Goal: Book appointment/travel/reservation

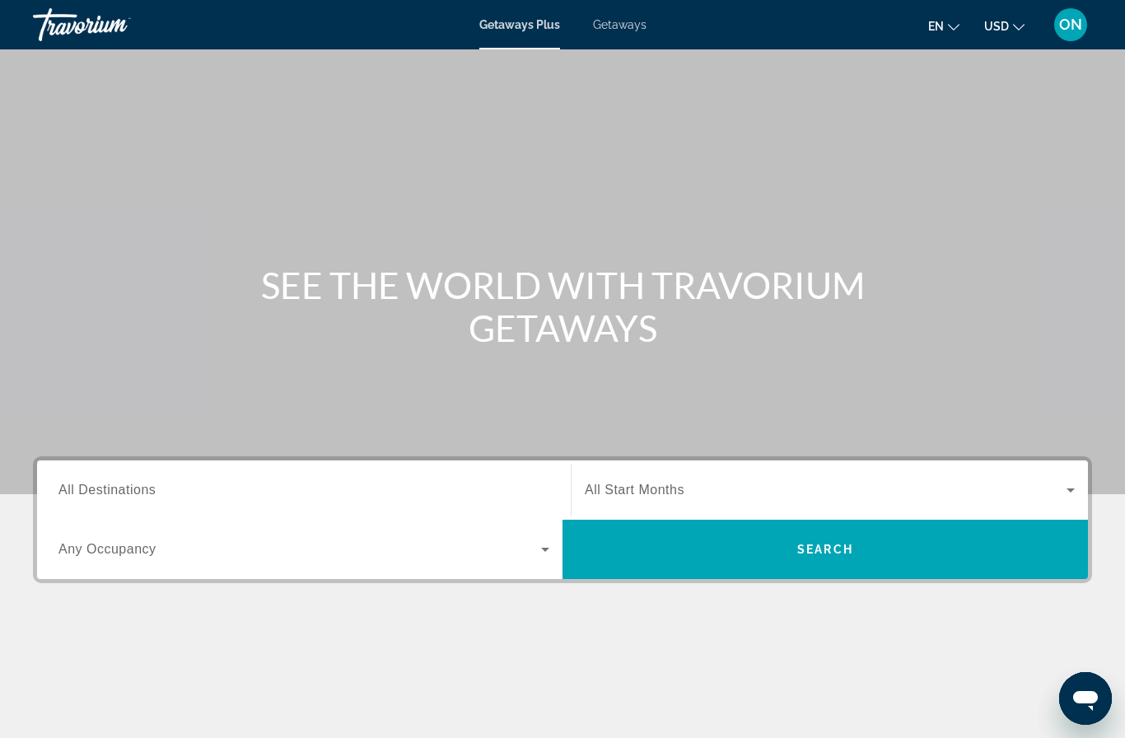
click at [168, 487] on input "Destination All Destinations" at bounding box center [303, 491] width 491 height 20
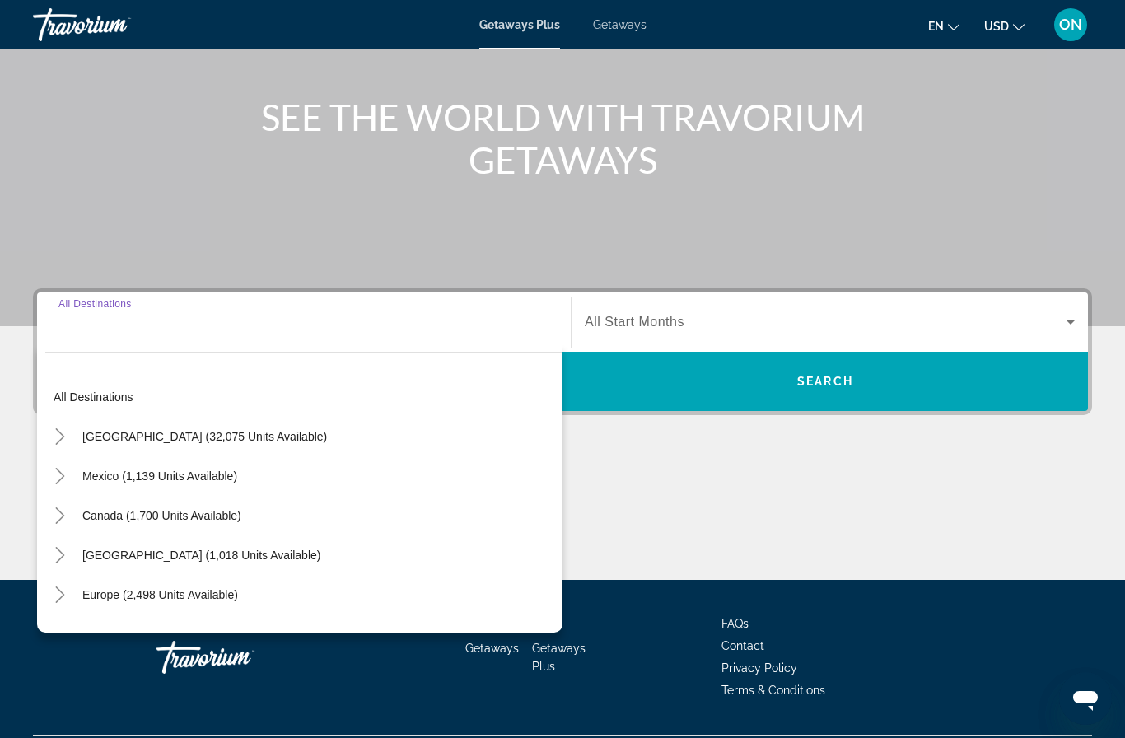
scroll to position [212, 0]
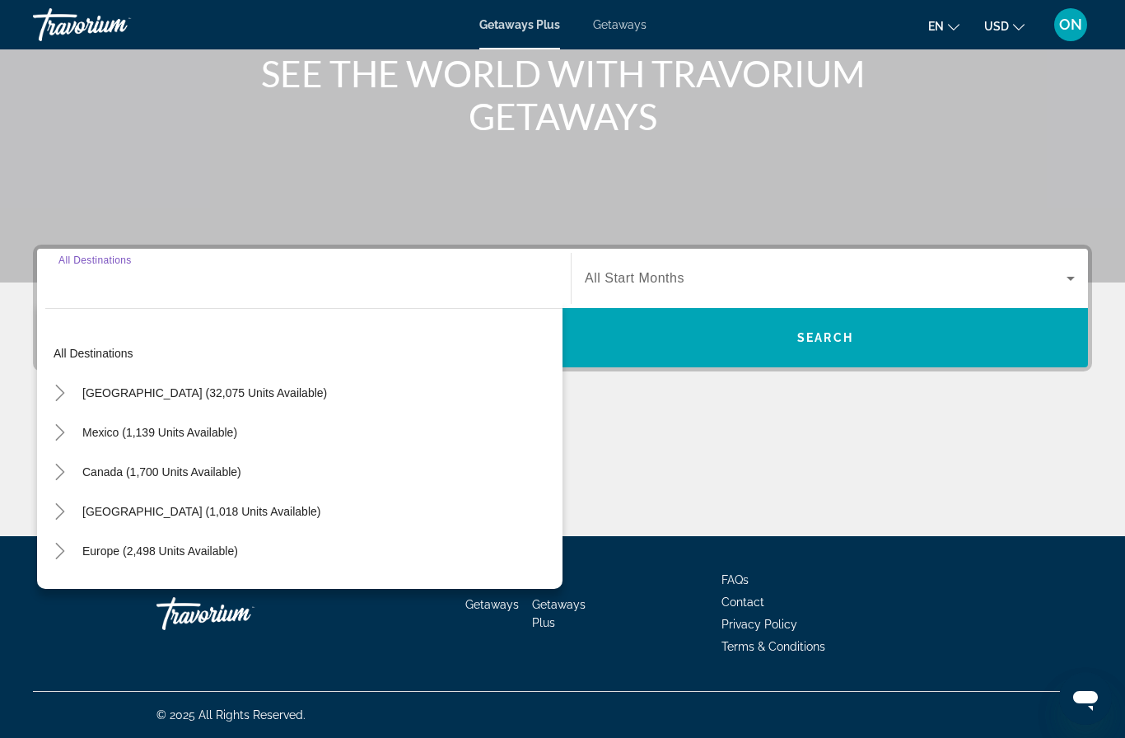
click at [156, 551] on span "Europe (2,498 units available)" at bounding box center [160, 551] width 156 height 13
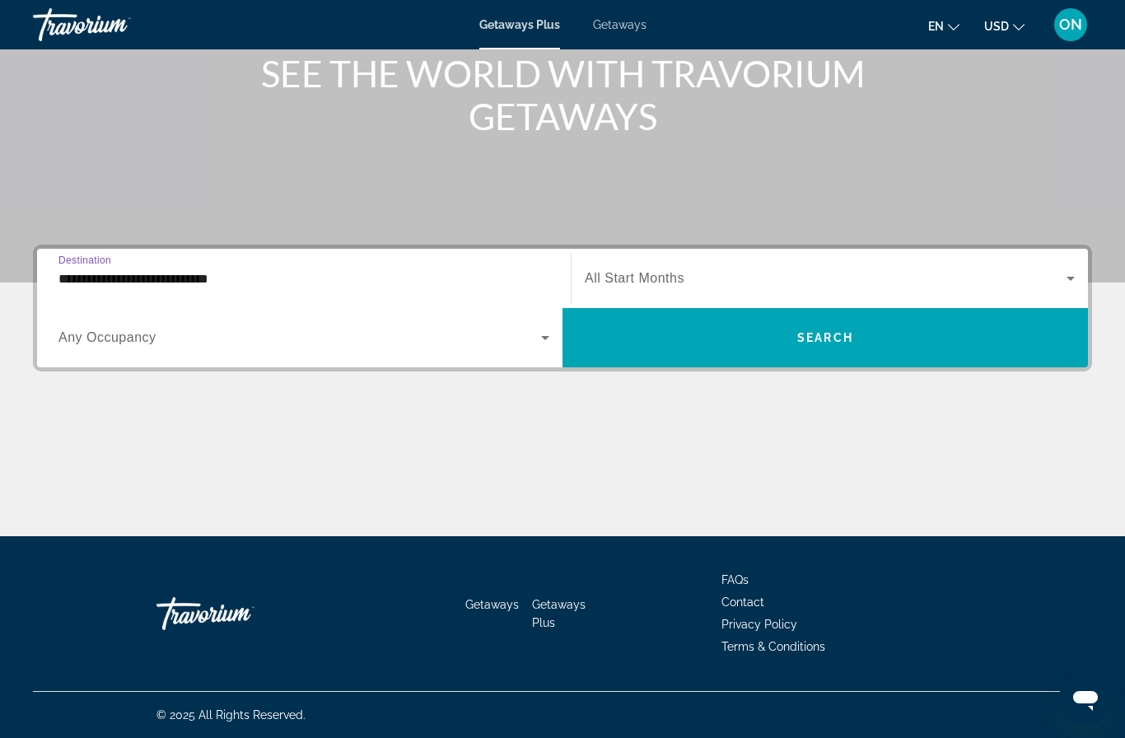
click at [206, 279] on input "**********" at bounding box center [303, 279] width 491 height 20
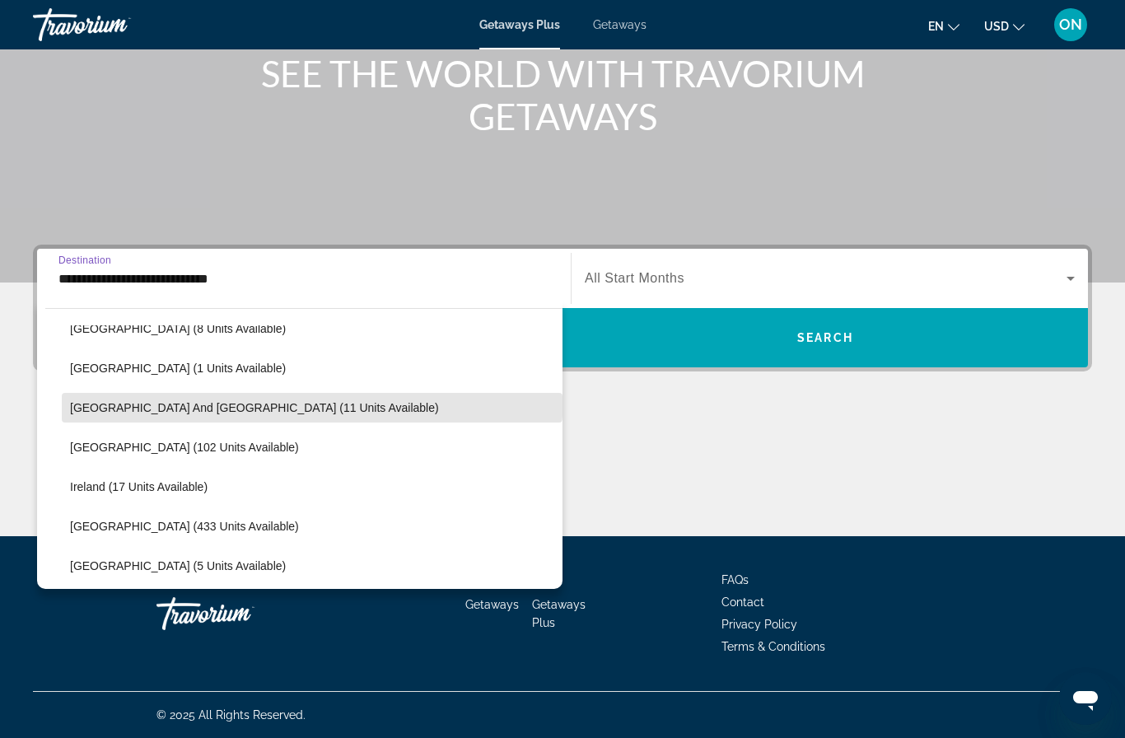
scroll to position [461, 0]
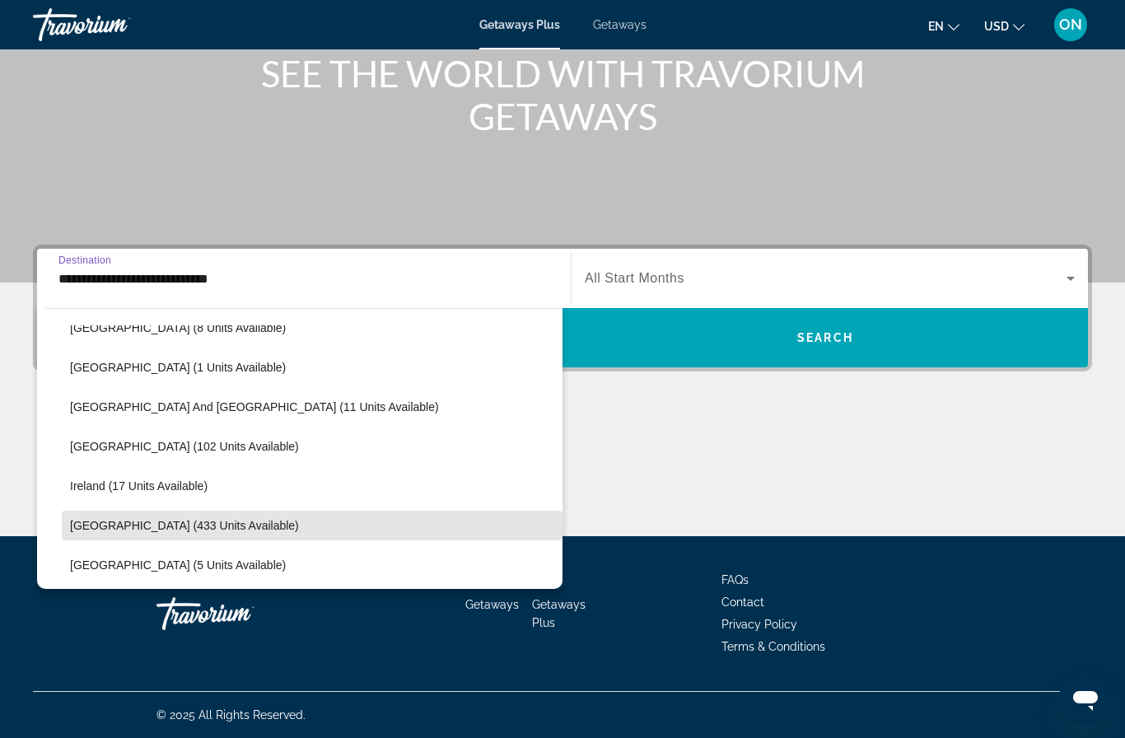
click at [169, 536] on span "Search widget" at bounding box center [312, 526] width 501 height 40
type input "**********"
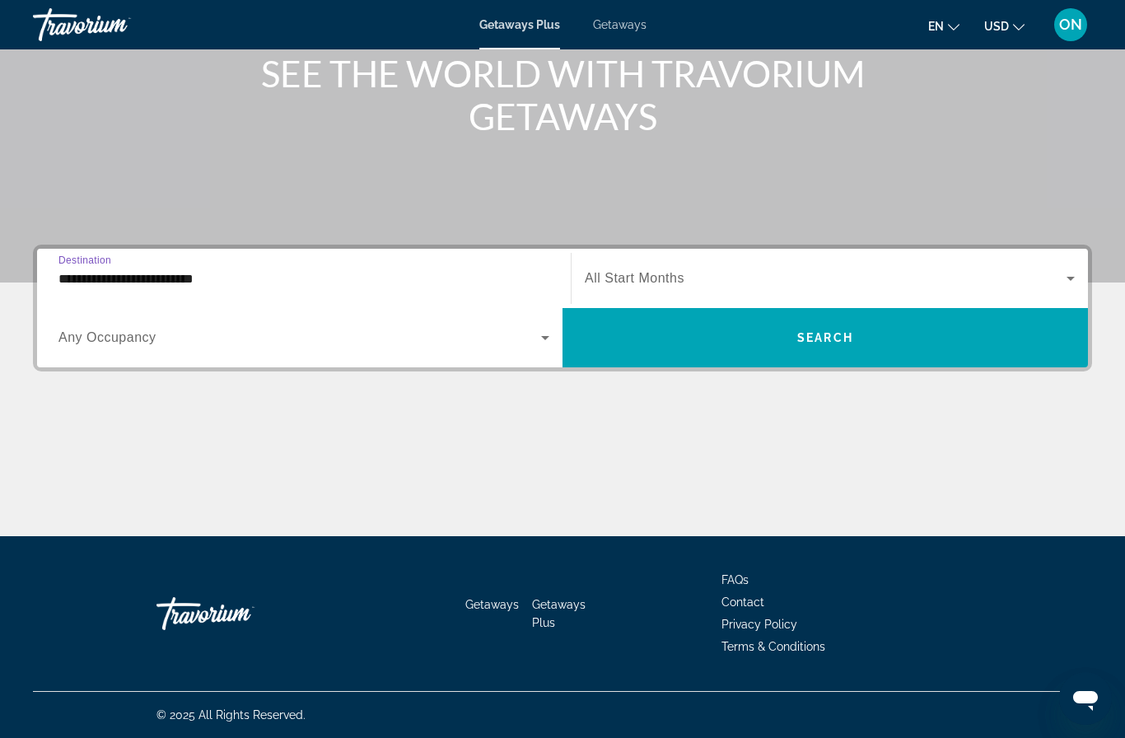
click at [791, 283] on span "Search widget" at bounding box center [826, 279] width 482 height 20
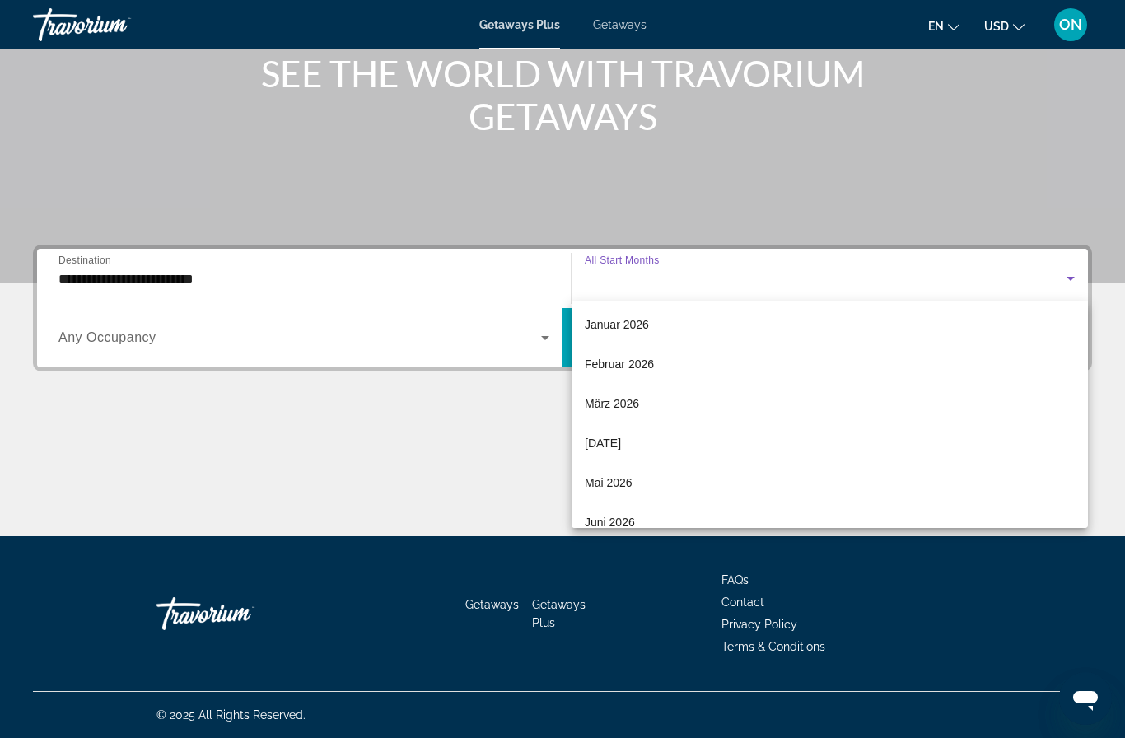
scroll to position [203, 0]
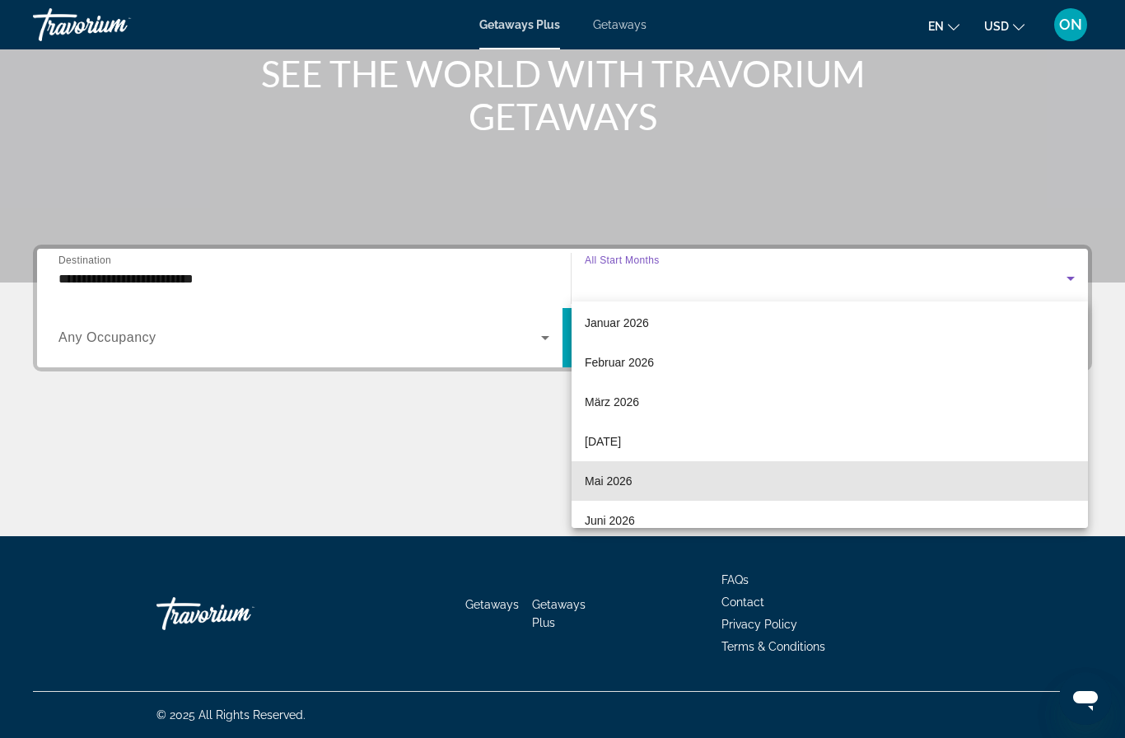
click at [667, 488] on mat-option "Mai 2026" at bounding box center [830, 481] width 517 height 40
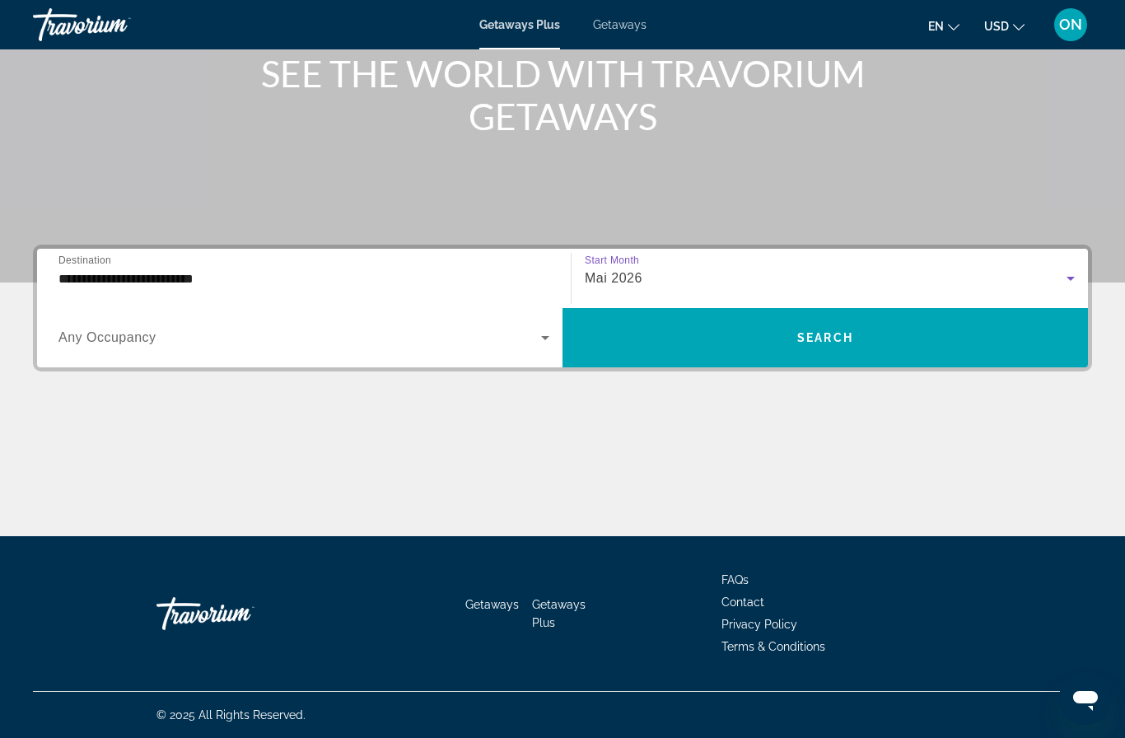
click at [230, 339] on span "Search widget" at bounding box center [299, 338] width 483 height 20
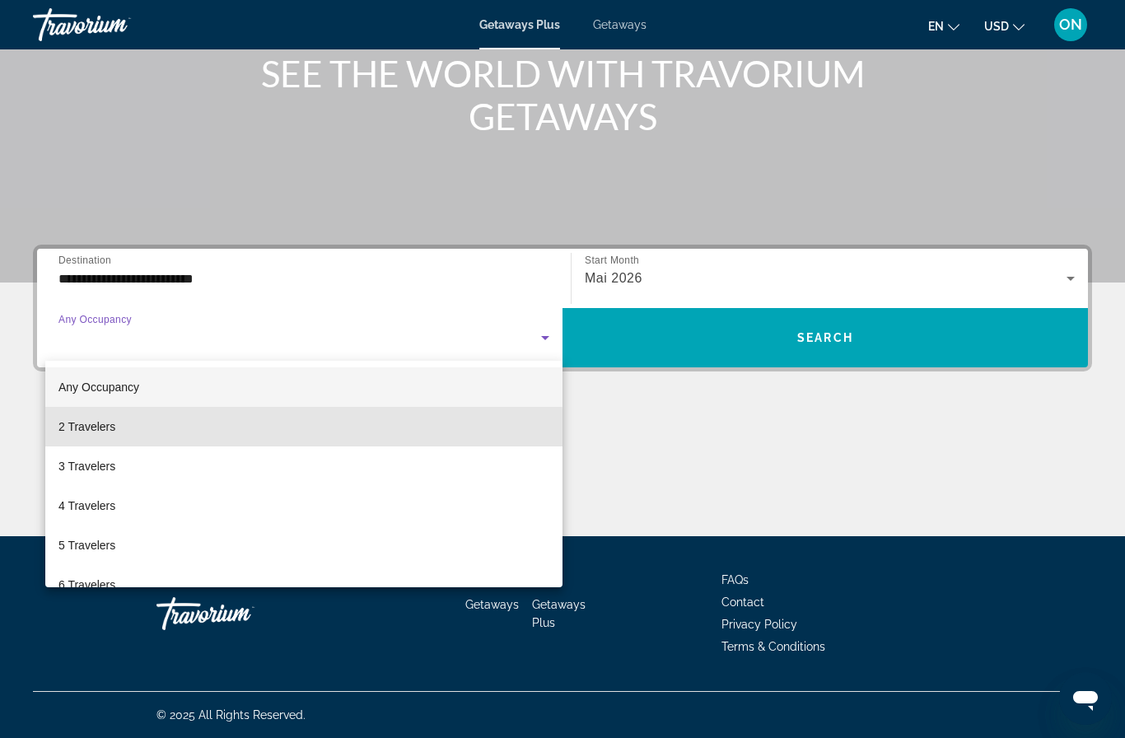
click at [160, 434] on mat-option "2 Travelers" at bounding box center [303, 427] width 517 height 40
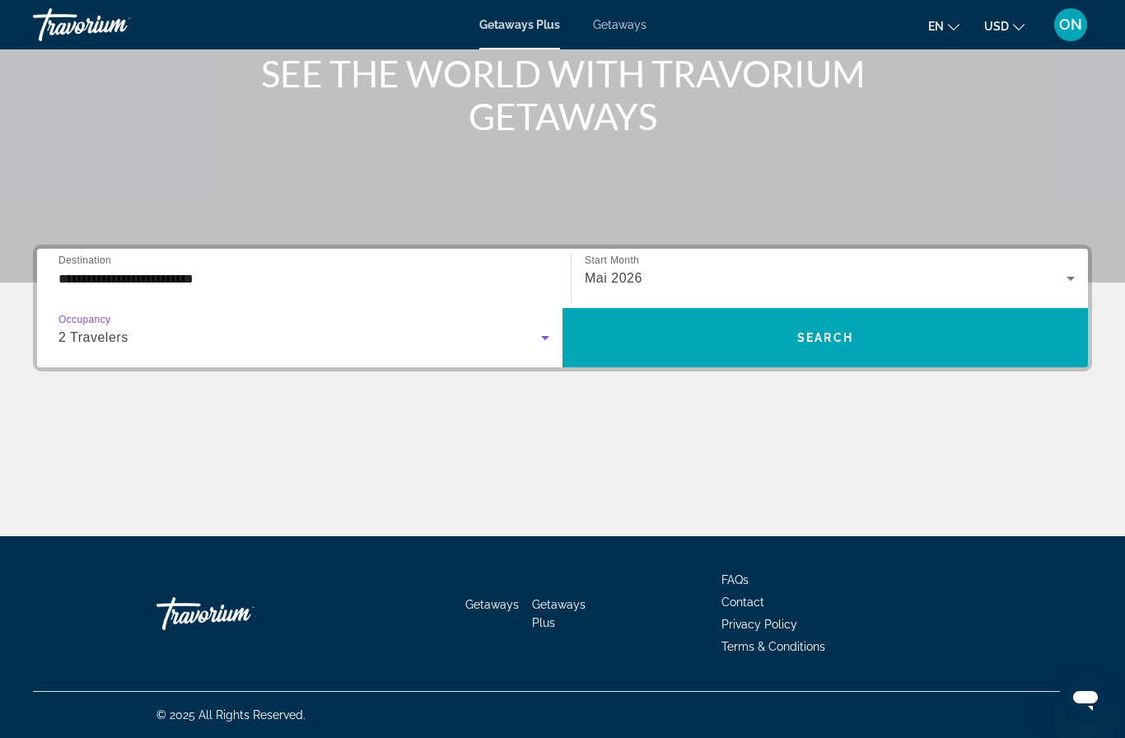
click at [819, 336] on span "Search" at bounding box center [826, 337] width 56 height 13
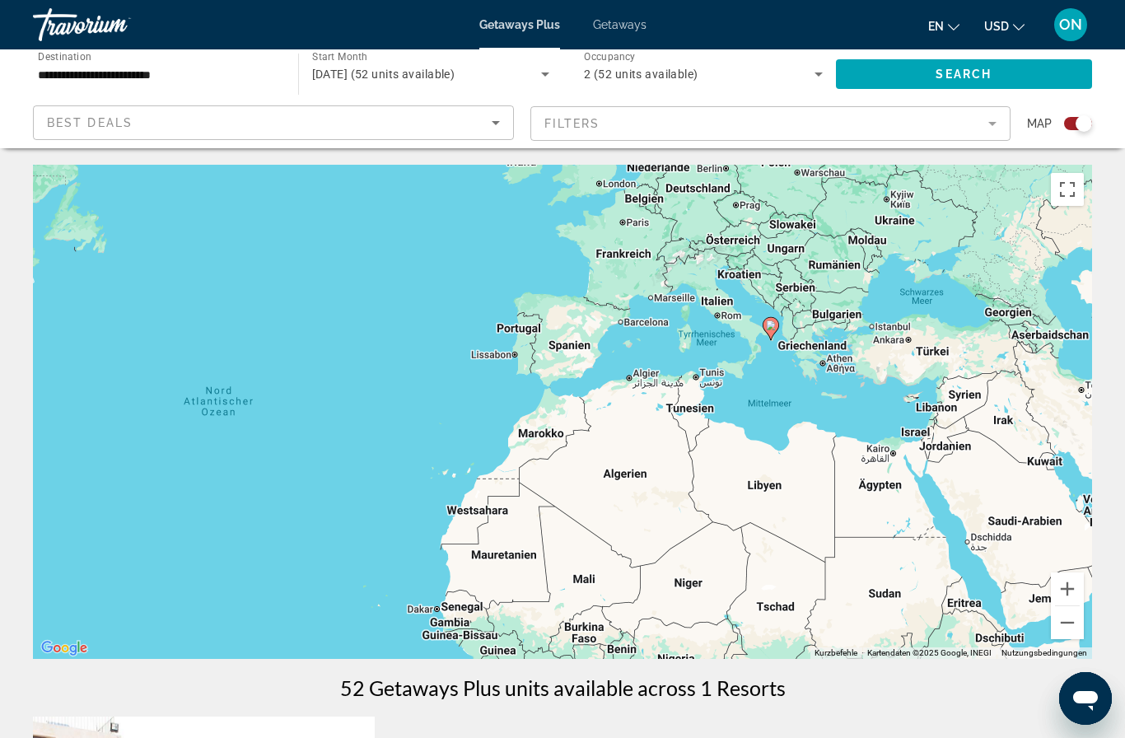
click at [966, 80] on span "Search" at bounding box center [964, 74] width 56 height 13
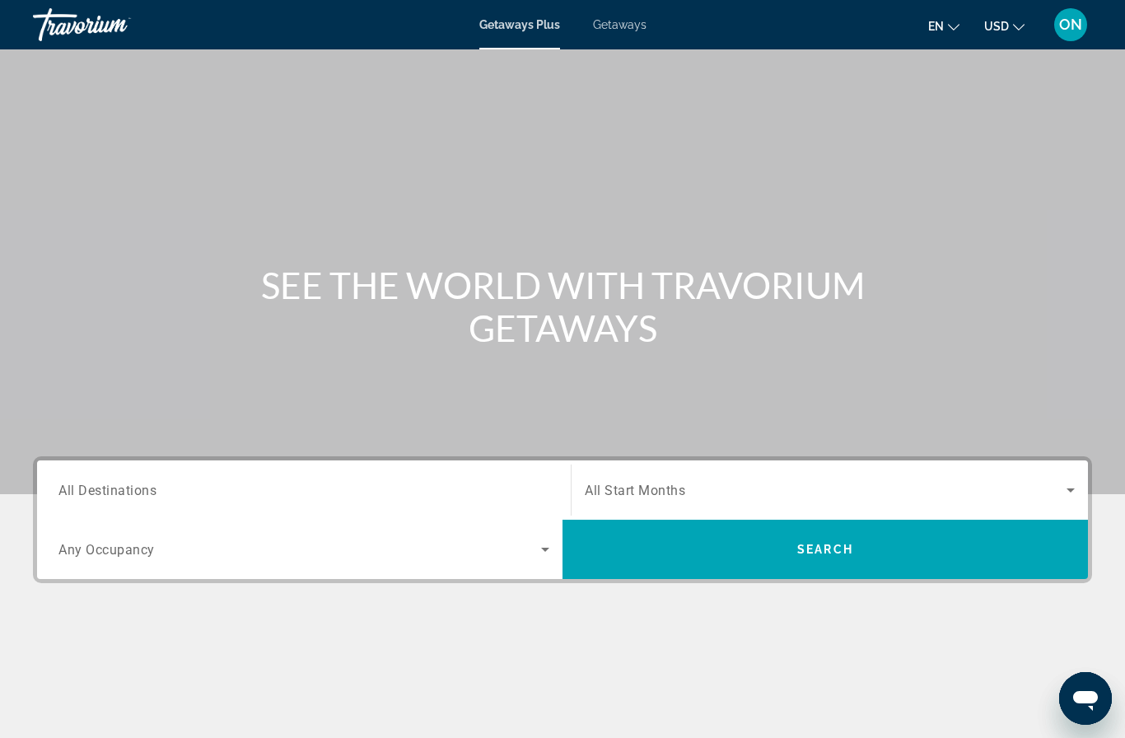
click at [620, 30] on span "Getaways" at bounding box center [620, 24] width 54 height 13
click at [193, 499] on input "Destination All Destinations" at bounding box center [303, 491] width 491 height 20
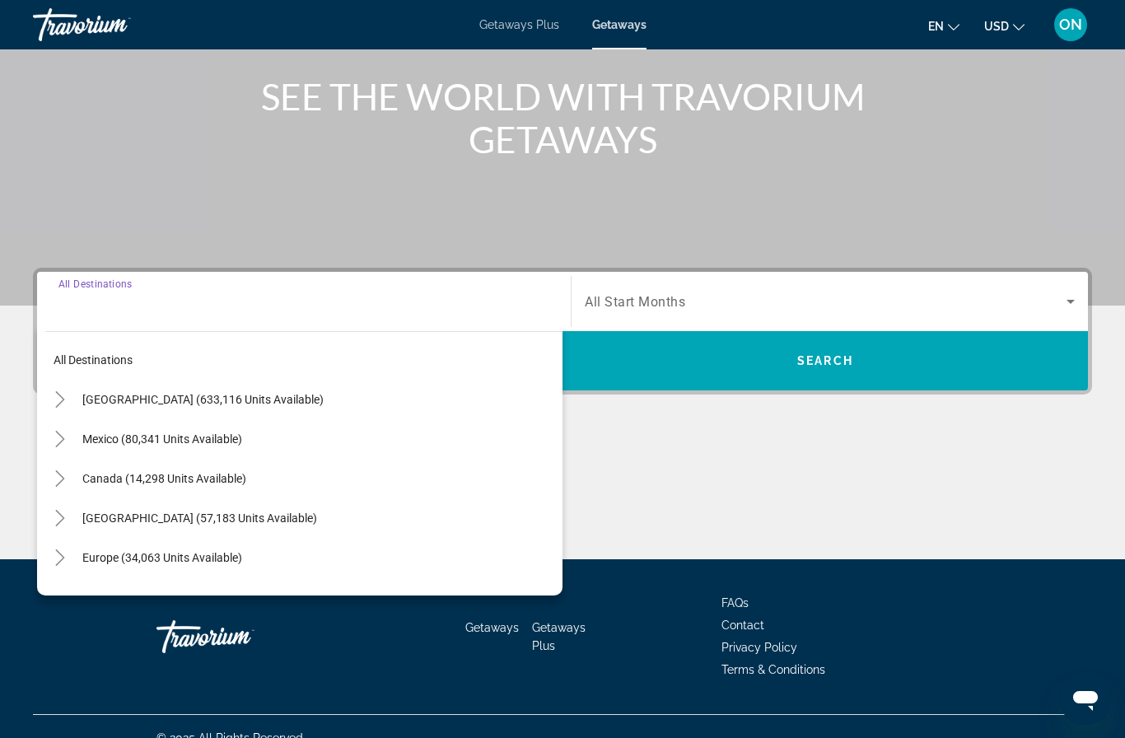
scroll to position [212, 0]
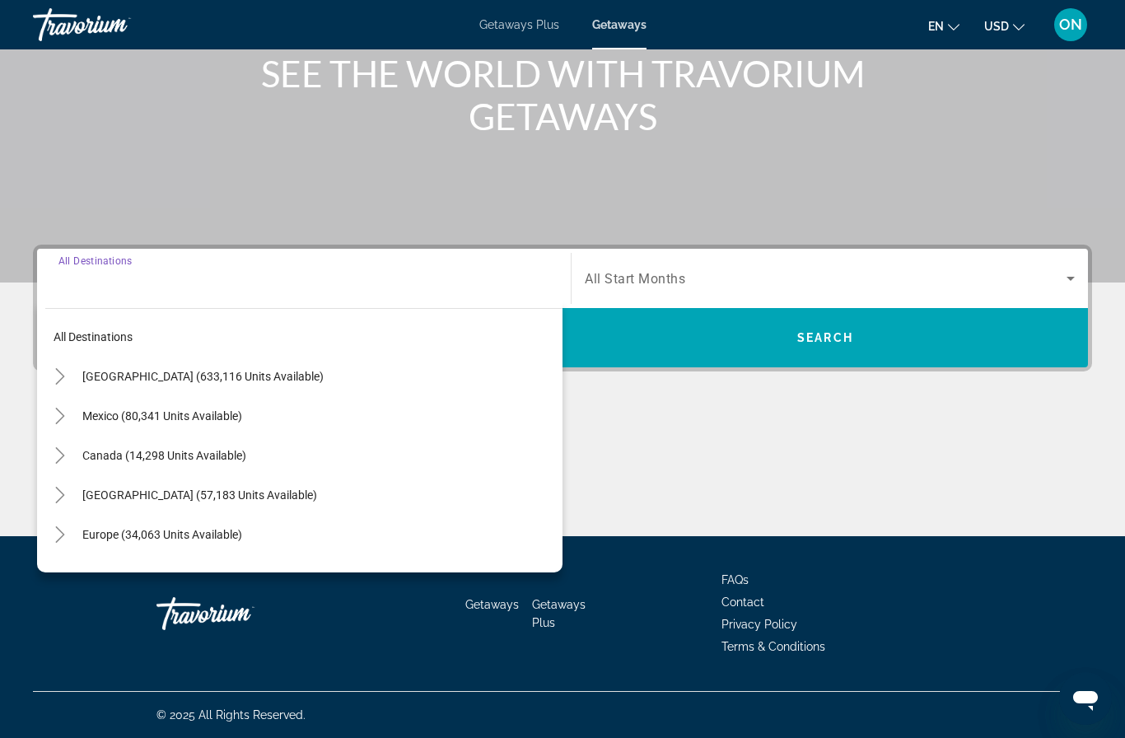
click at [188, 540] on span "Europe (34,063 units available)" at bounding box center [162, 534] width 160 height 13
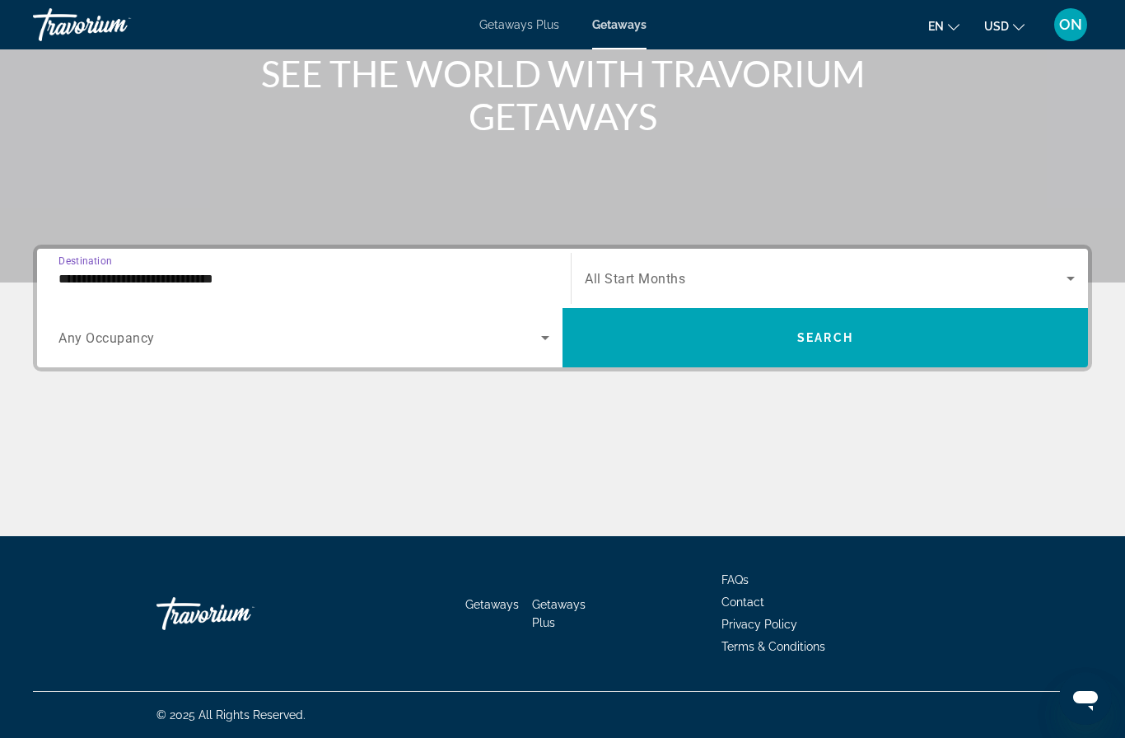
click at [202, 269] on input "**********" at bounding box center [303, 279] width 491 height 20
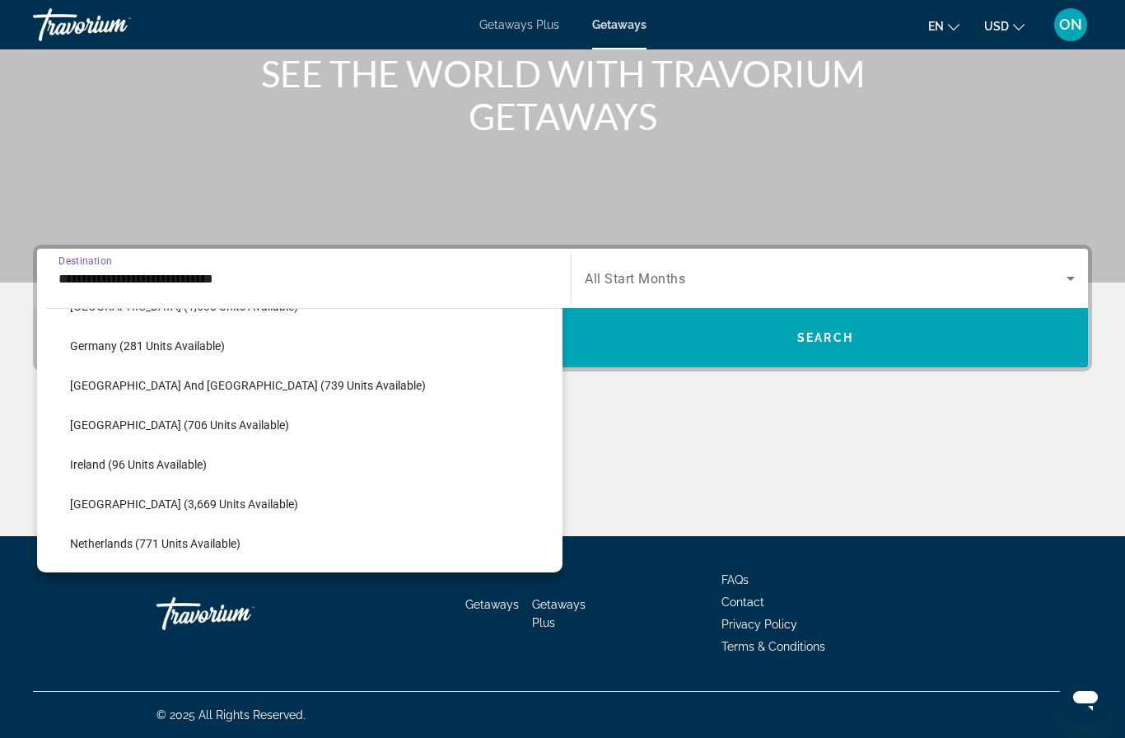
scroll to position [507, 0]
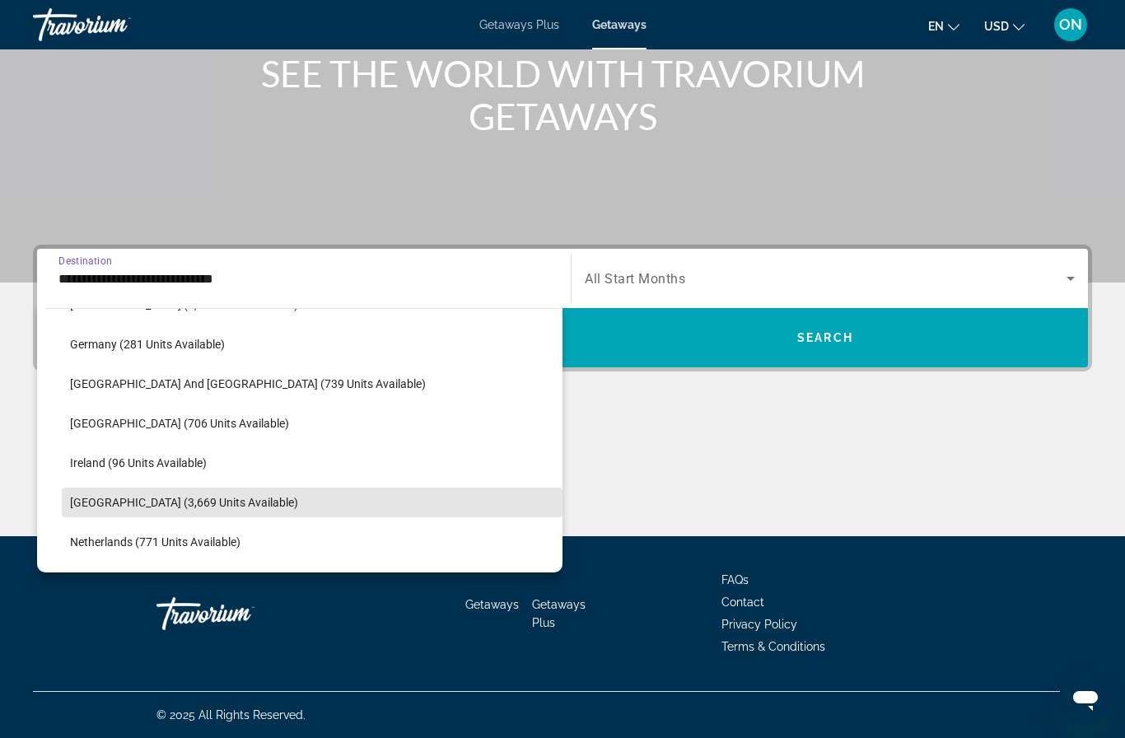
click at [175, 514] on span "Search widget" at bounding box center [312, 503] width 501 height 40
type input "**********"
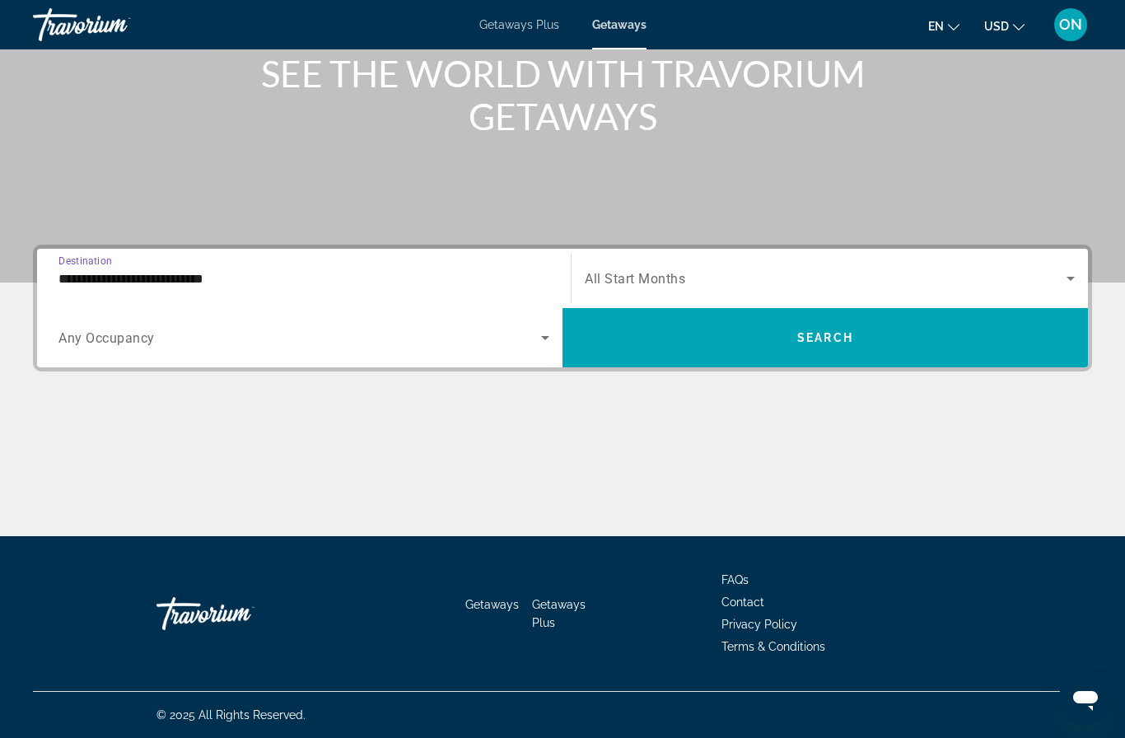
click at [249, 339] on span "Search widget" at bounding box center [299, 338] width 483 height 20
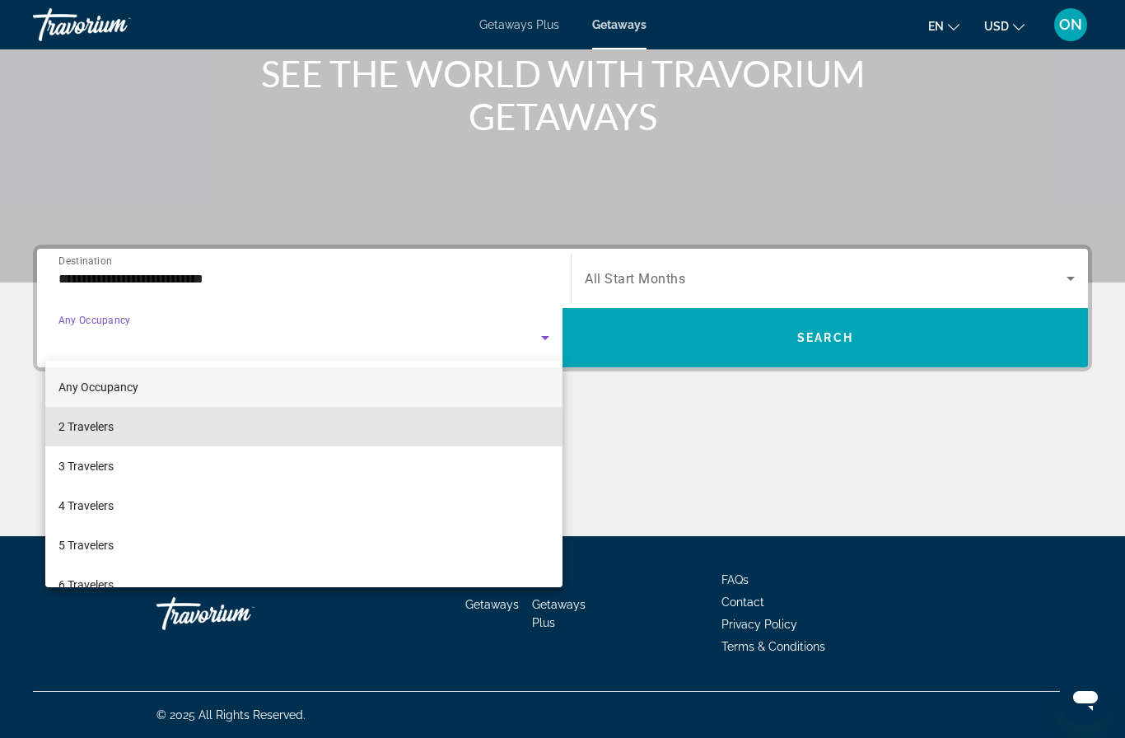
click at [189, 435] on mat-option "2 Travelers" at bounding box center [303, 427] width 517 height 40
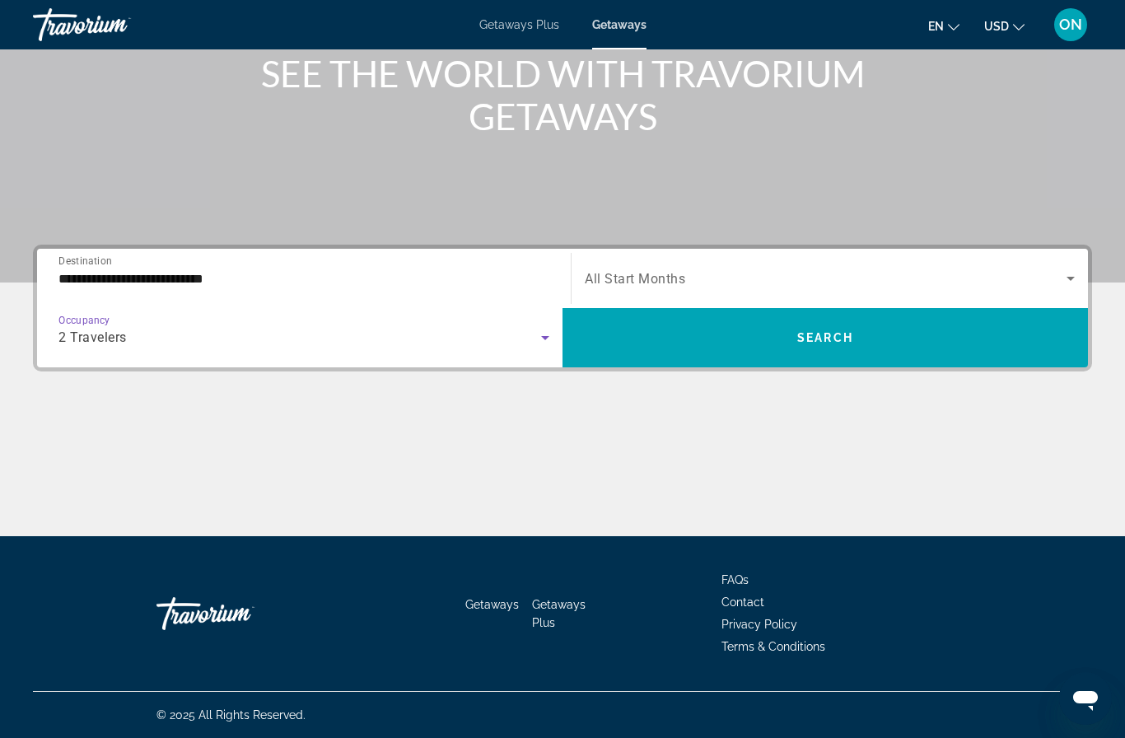
click at [793, 284] on span "Search widget" at bounding box center [826, 279] width 482 height 20
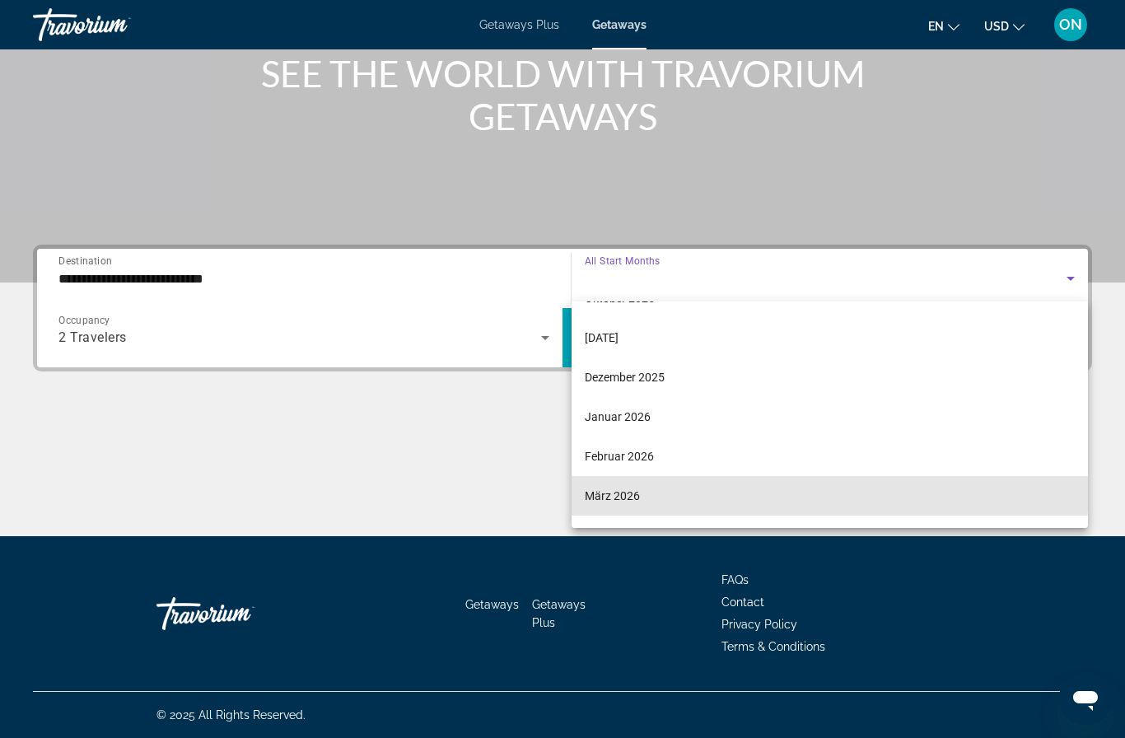
scroll to position [171, 0]
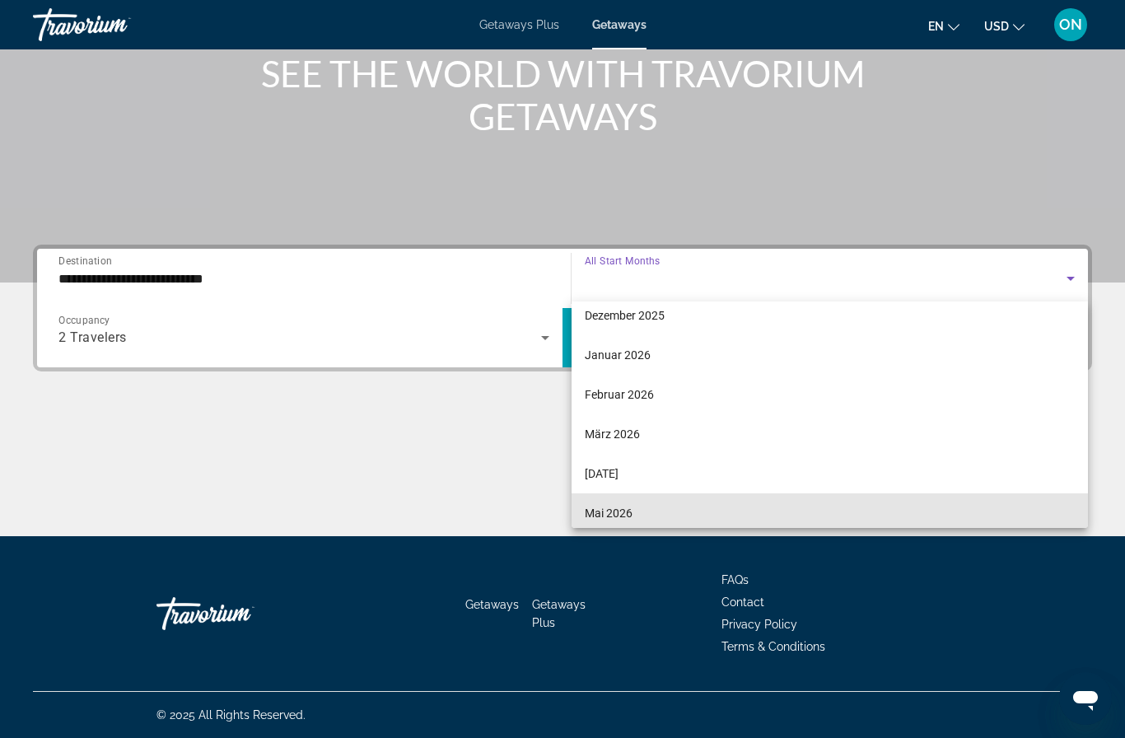
click at [652, 511] on mat-option "Mai 2026" at bounding box center [830, 514] width 517 height 40
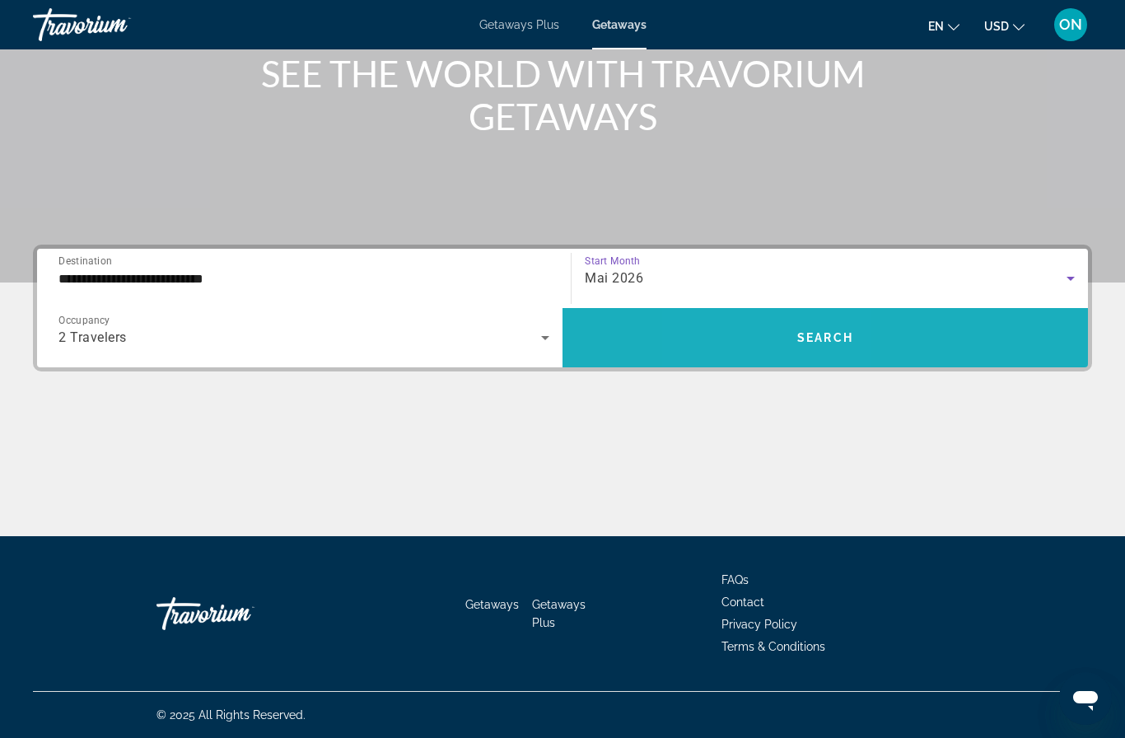
click at [772, 333] on span "Search widget" at bounding box center [826, 338] width 526 height 40
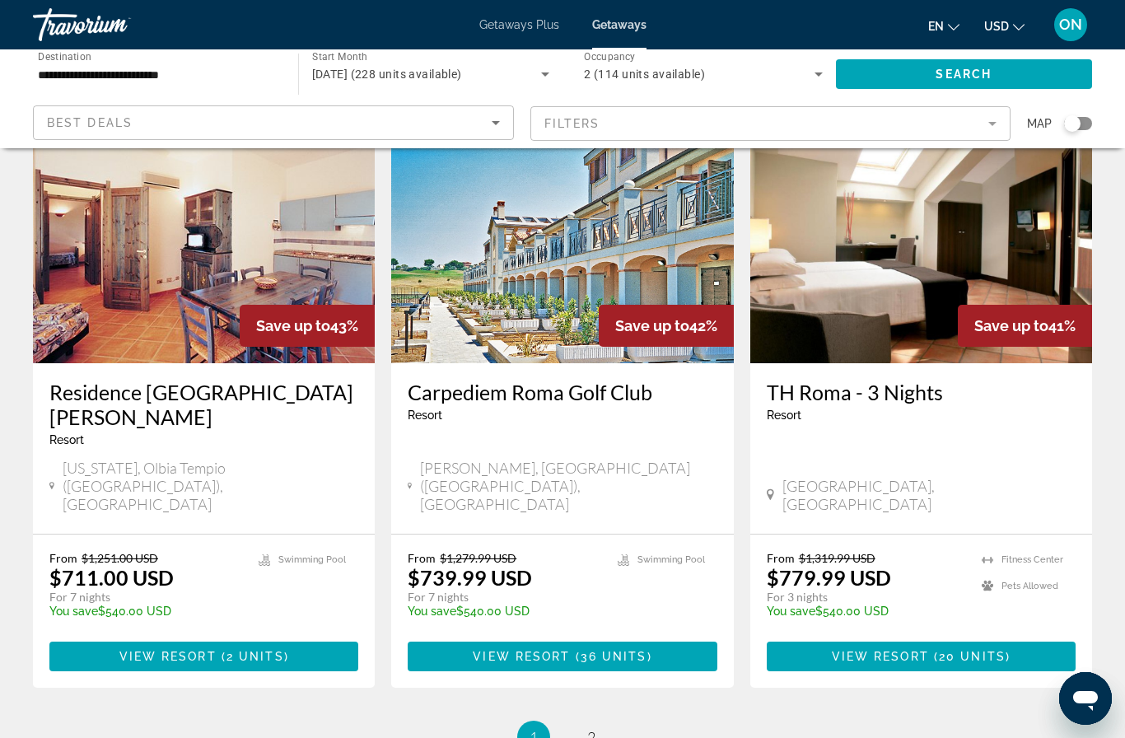
scroll to position [1919, 0]
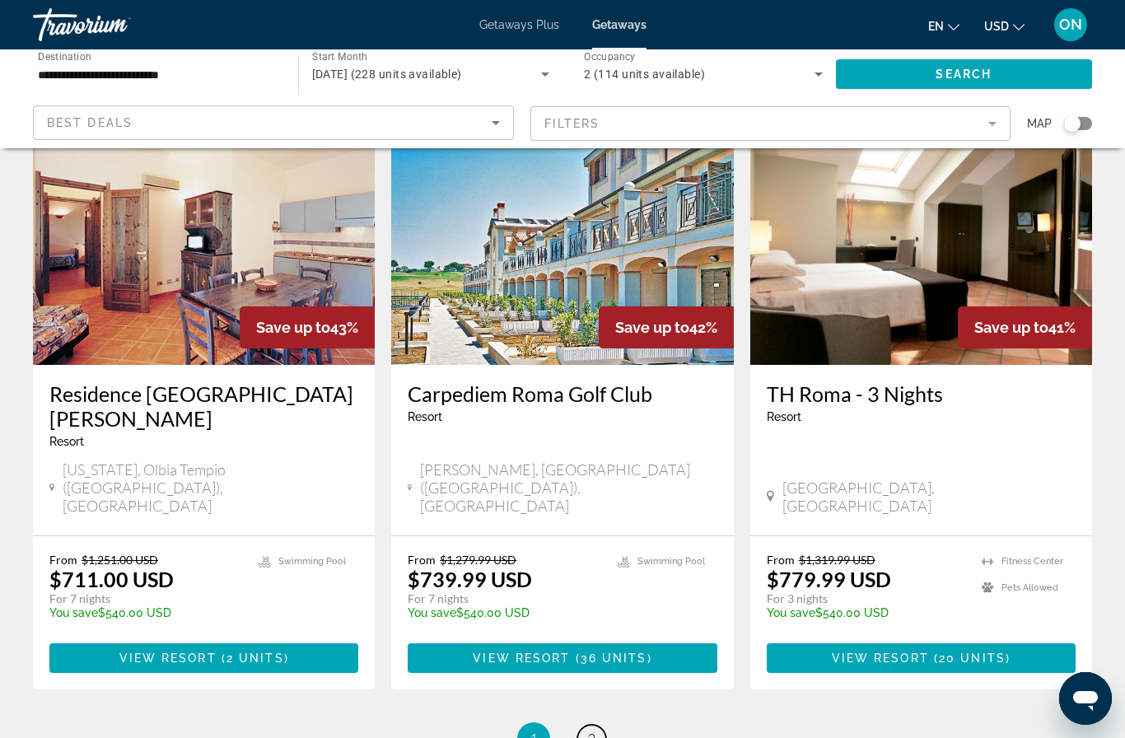
click at [594, 730] on span "2" at bounding box center [591, 739] width 8 height 18
